Goal: Transaction & Acquisition: Obtain resource

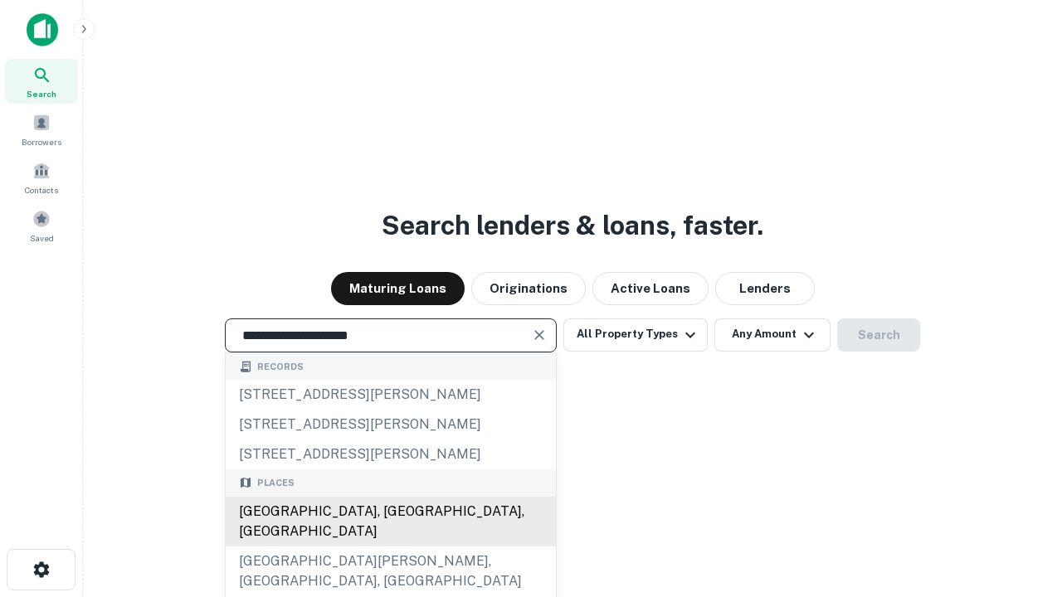
click at [390, 547] on div "[GEOGRAPHIC_DATA], [GEOGRAPHIC_DATA], [GEOGRAPHIC_DATA]" at bounding box center [391, 522] width 330 height 50
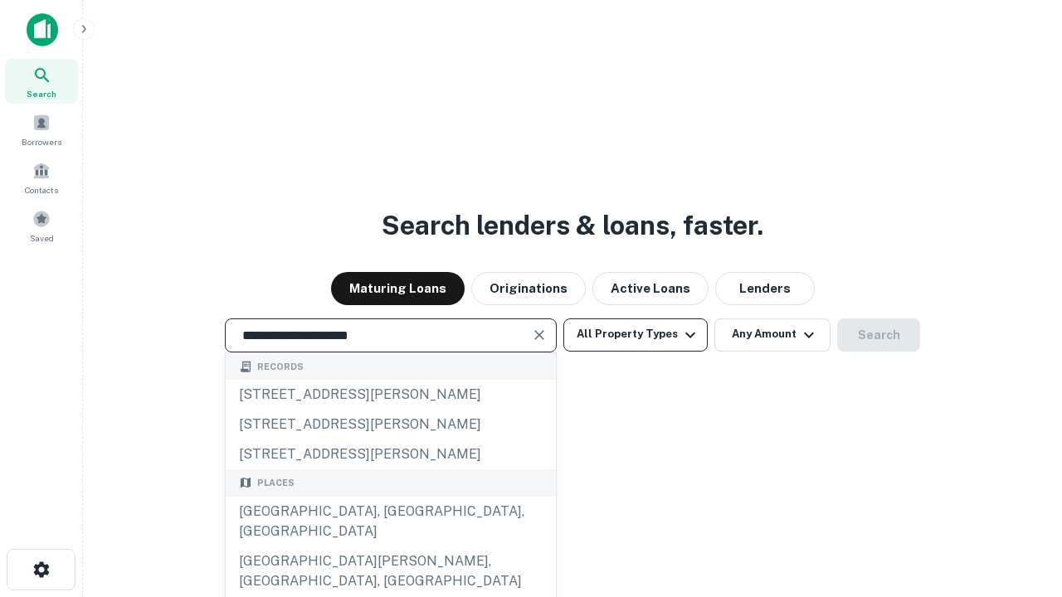
type input "**********"
click at [635, 334] on button "All Property Types" at bounding box center [635, 334] width 144 height 33
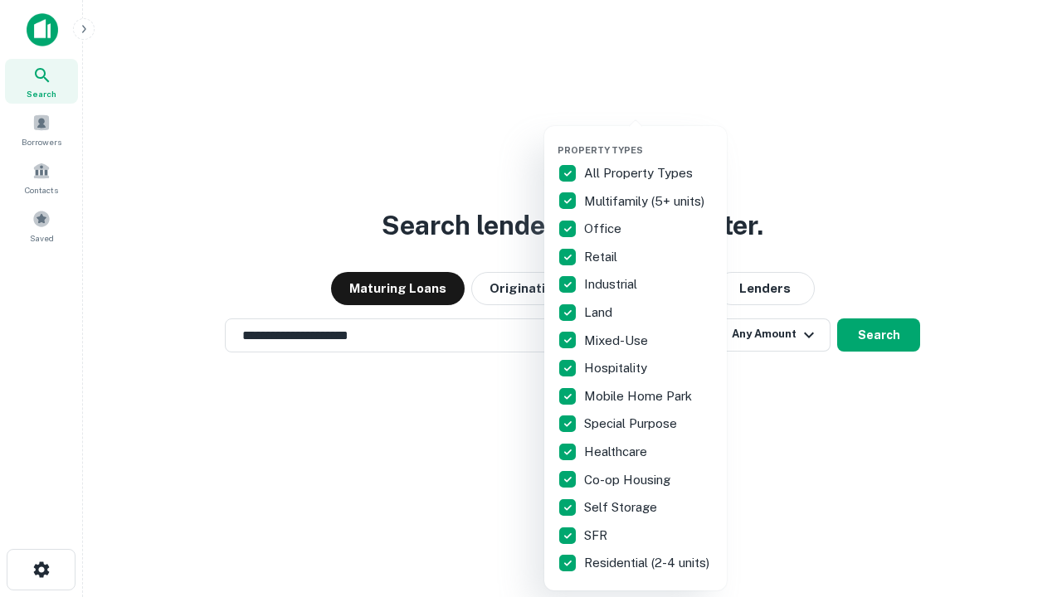
click at [649, 139] on button "button" at bounding box center [648, 139] width 182 height 1
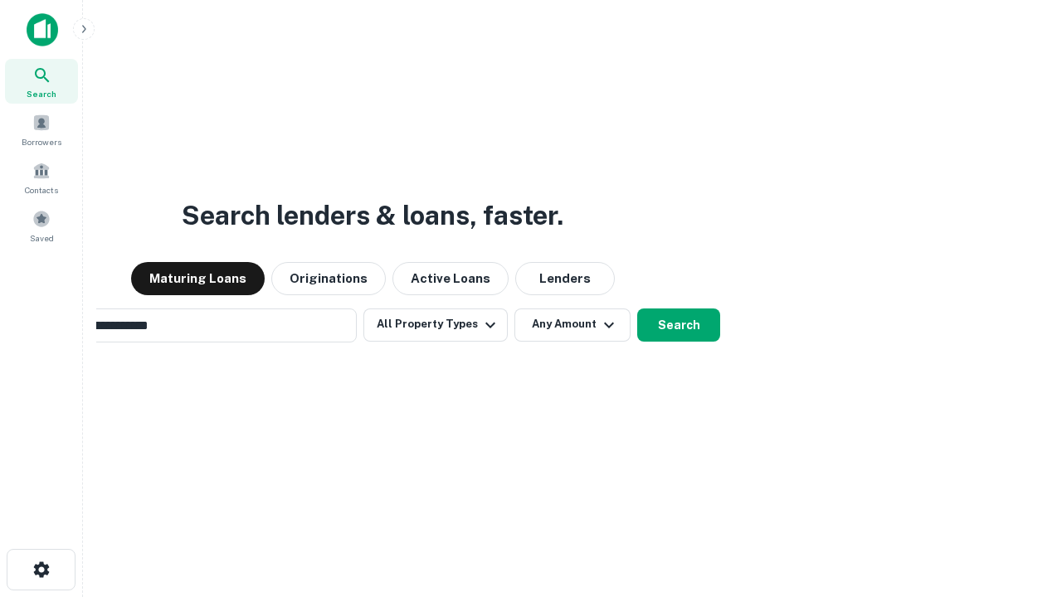
scroll to position [26, 0]
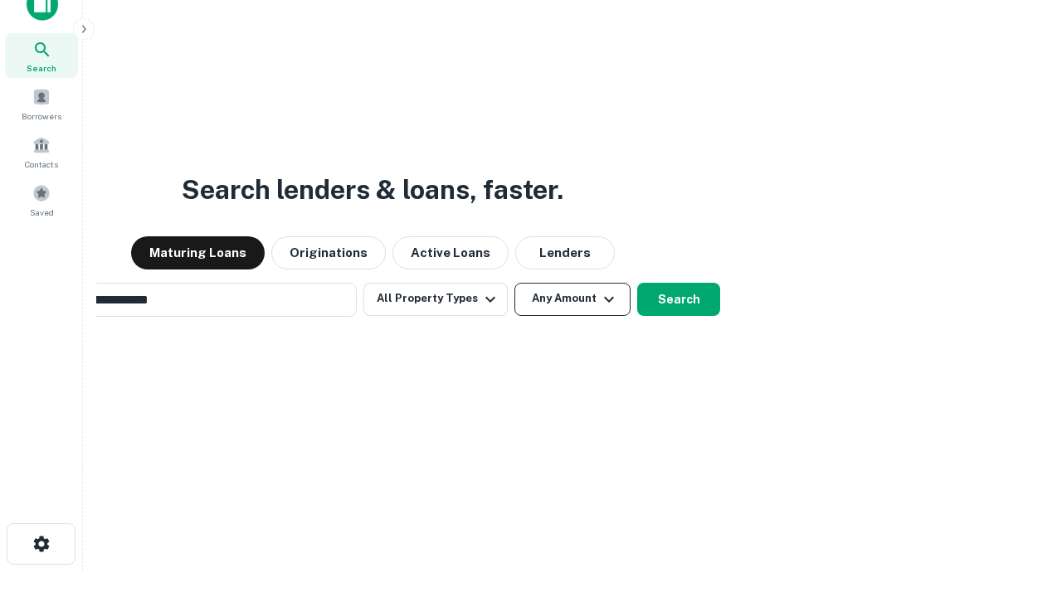
click at [514, 283] on button "Any Amount" at bounding box center [572, 299] width 116 height 33
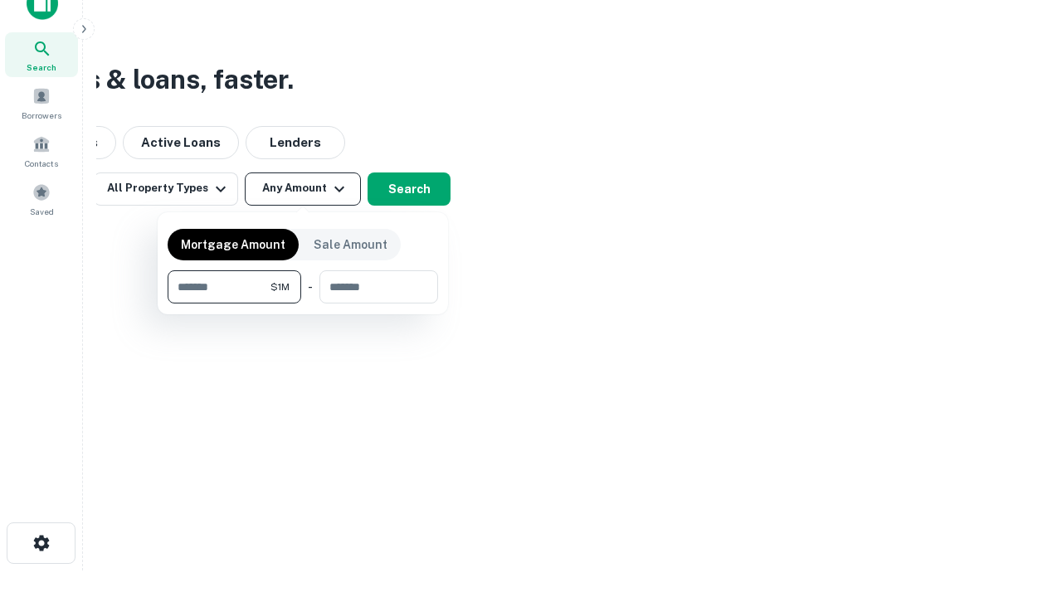
type input "*******"
click at [303, 304] on button "button" at bounding box center [303, 304] width 270 height 1
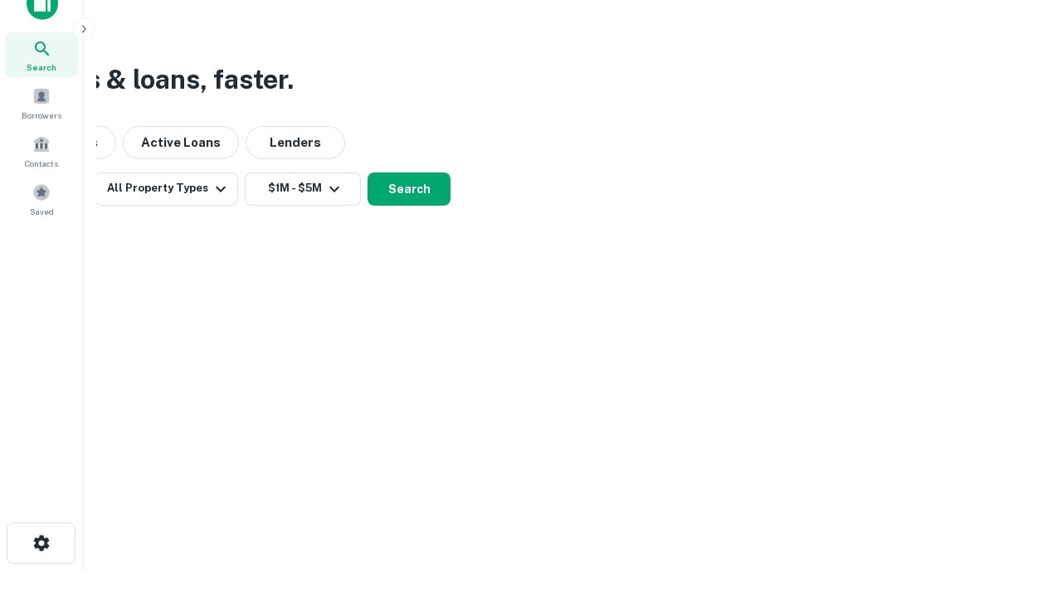
scroll to position [10, 306]
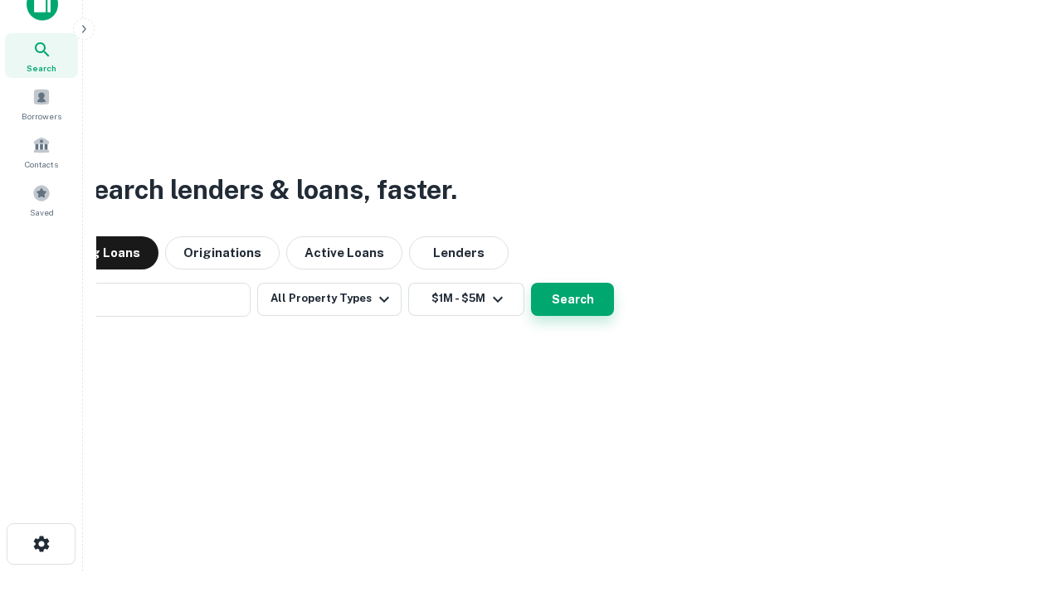
click at [531, 283] on button "Search" at bounding box center [572, 299] width 83 height 33
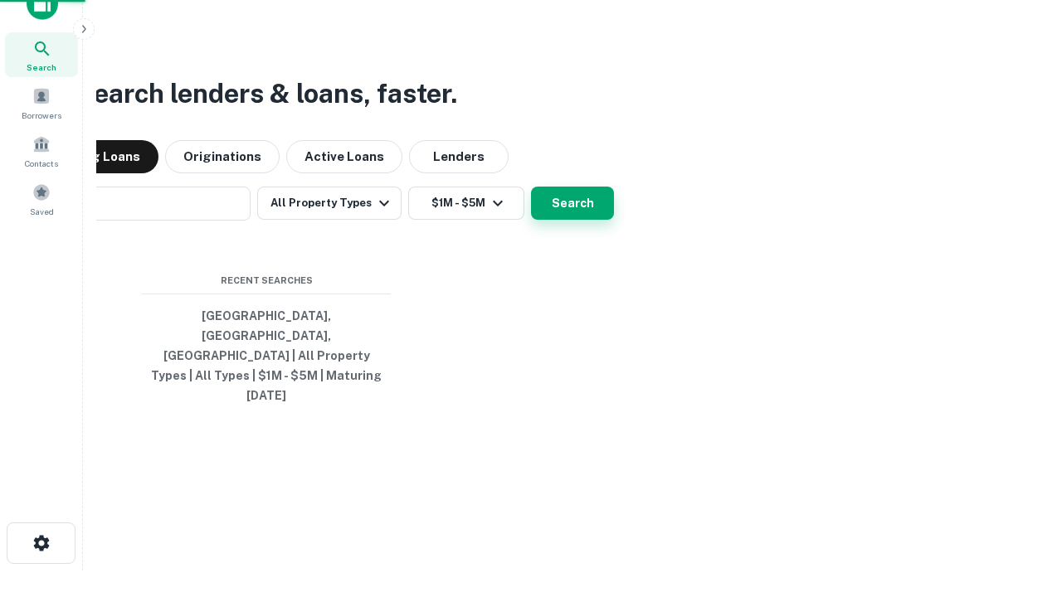
scroll to position [44, 469]
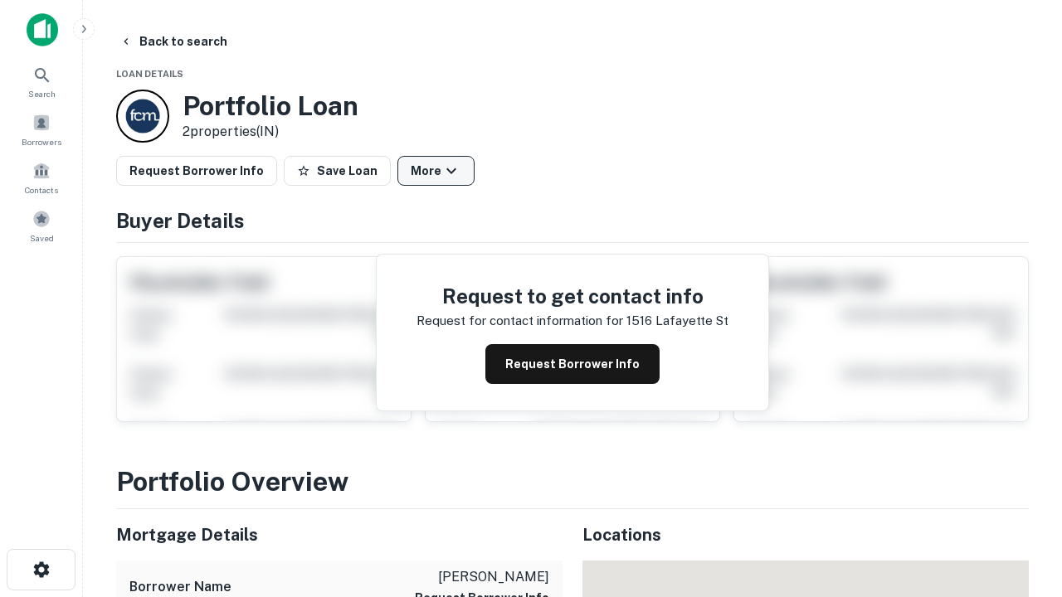
click at [435, 171] on button "More" at bounding box center [435, 171] width 77 height 30
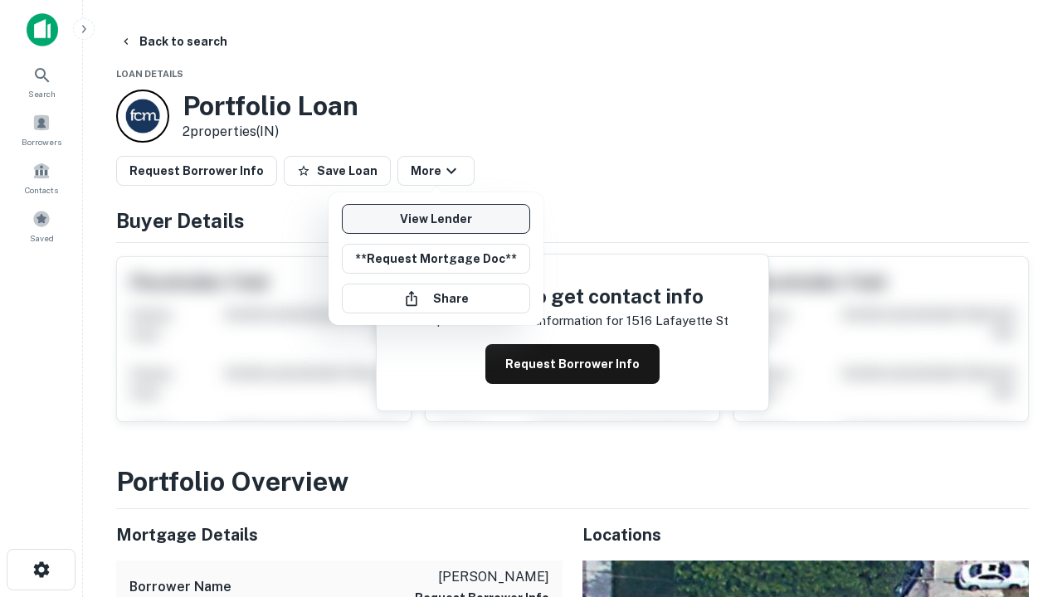
click at [435, 219] on link "View Lender" at bounding box center [436, 219] width 188 height 30
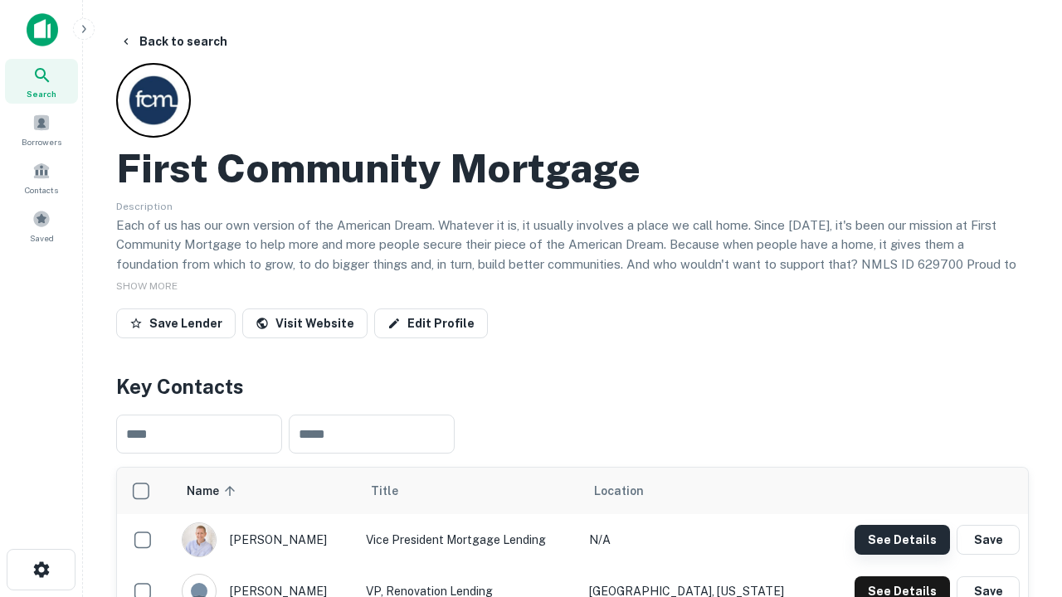
click at [902, 539] on button "See Details" at bounding box center [901, 540] width 95 height 30
click at [41, 570] on icon "button" at bounding box center [42, 570] width 20 height 20
